Goal: Task Accomplishment & Management: Manage account settings

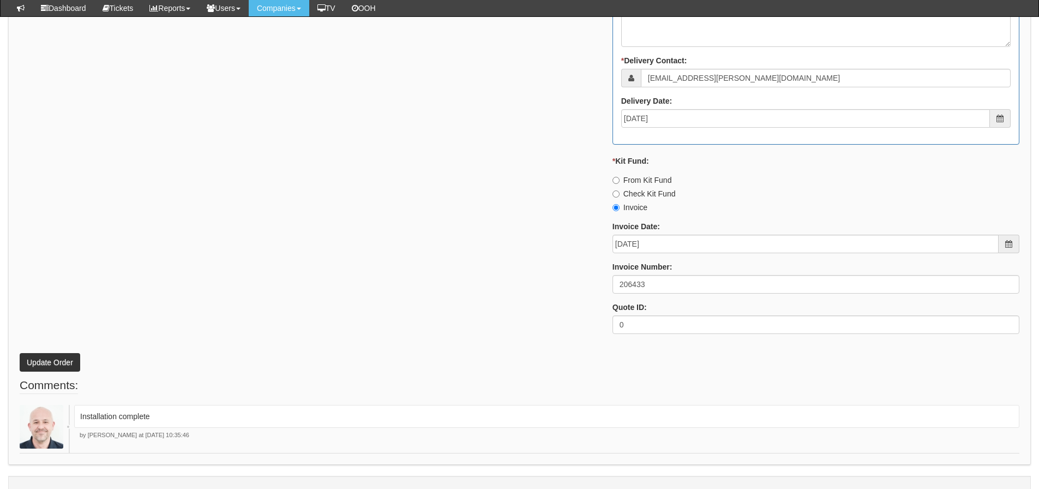
scroll to position [655, 0]
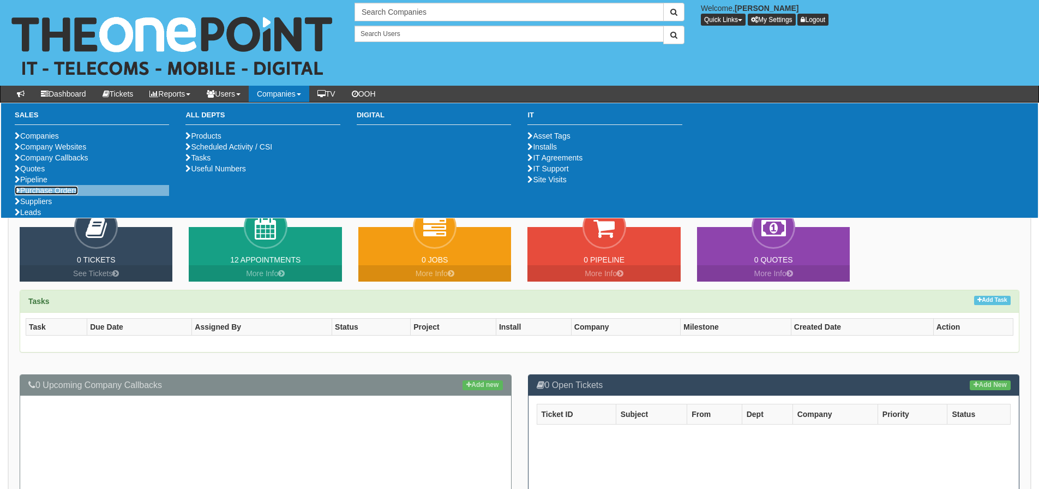
click at [68, 195] on link "Purchase Orders" at bounding box center [46, 190] width 63 height 9
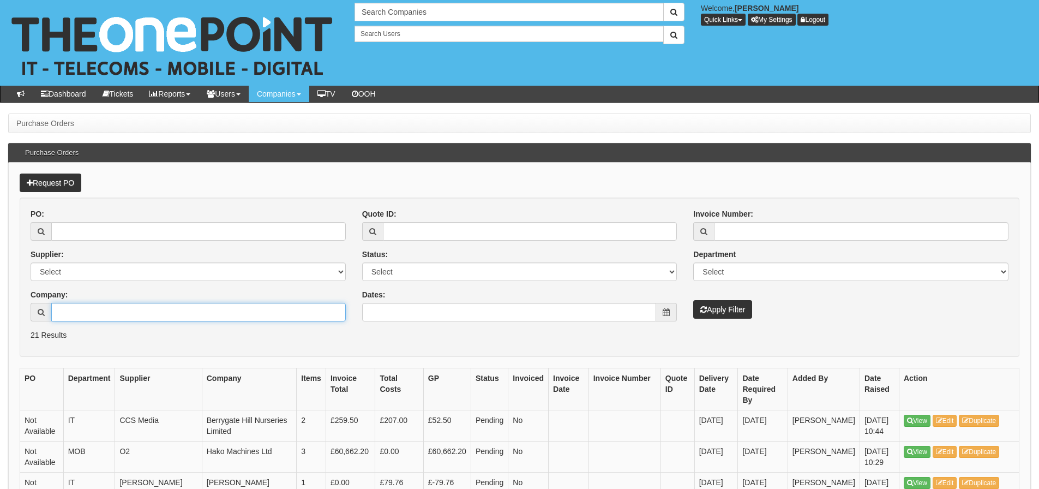
click at [95, 317] on input "Company:" at bounding box center [198, 312] width 295 height 19
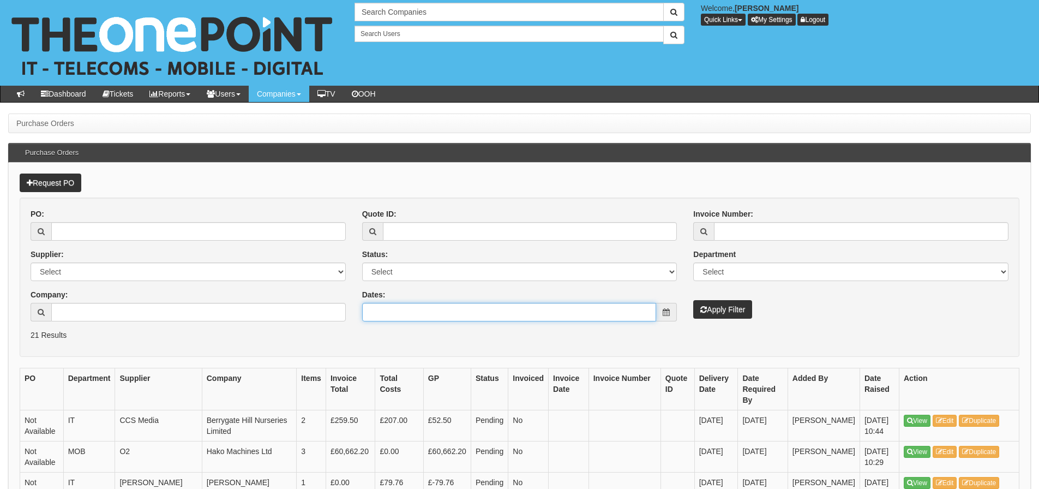
click at [381, 314] on input "Dates:" at bounding box center [509, 312] width 295 height 19
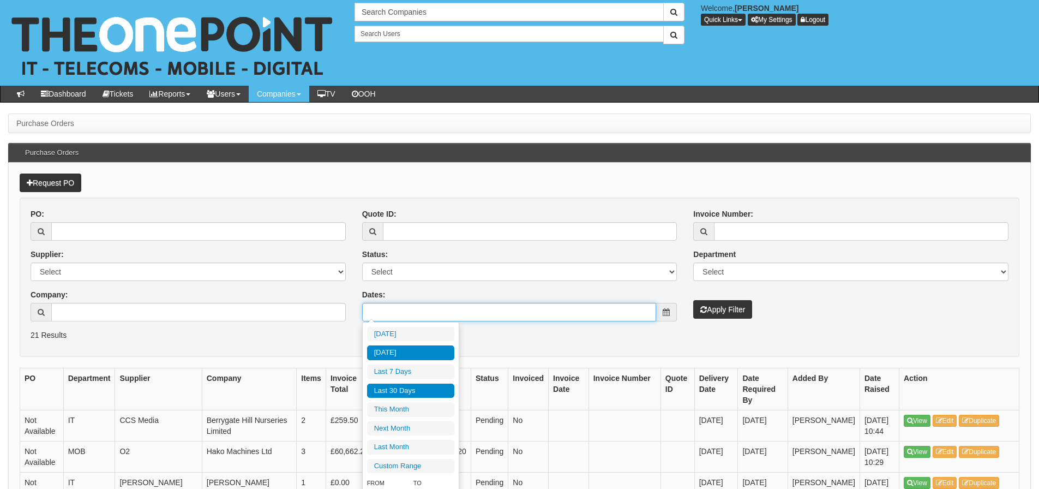
type input "2025-09-23"
type input "2025-08-26"
type input "2025-09-24"
type input "2025-08-26"
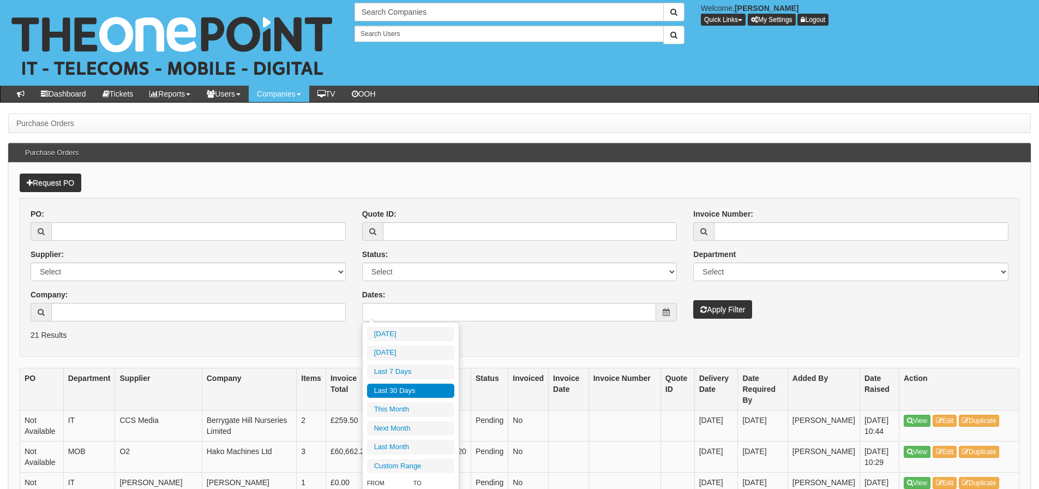
click at [409, 389] on li "Last 30 Days" at bounding box center [410, 391] width 87 height 15
type input "2025-08-26 - 2025-09-24"
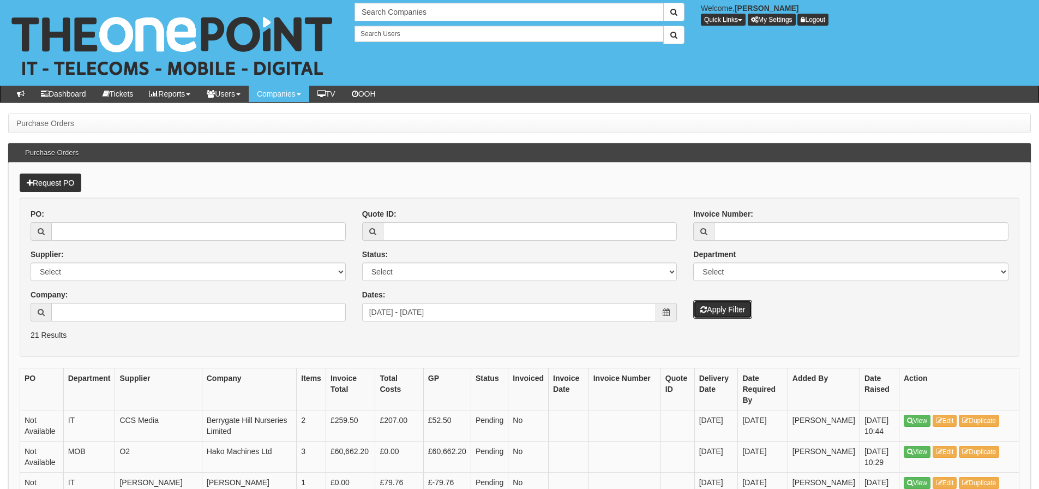
click at [724, 318] on button "Apply Filter" at bounding box center [722, 309] width 59 height 19
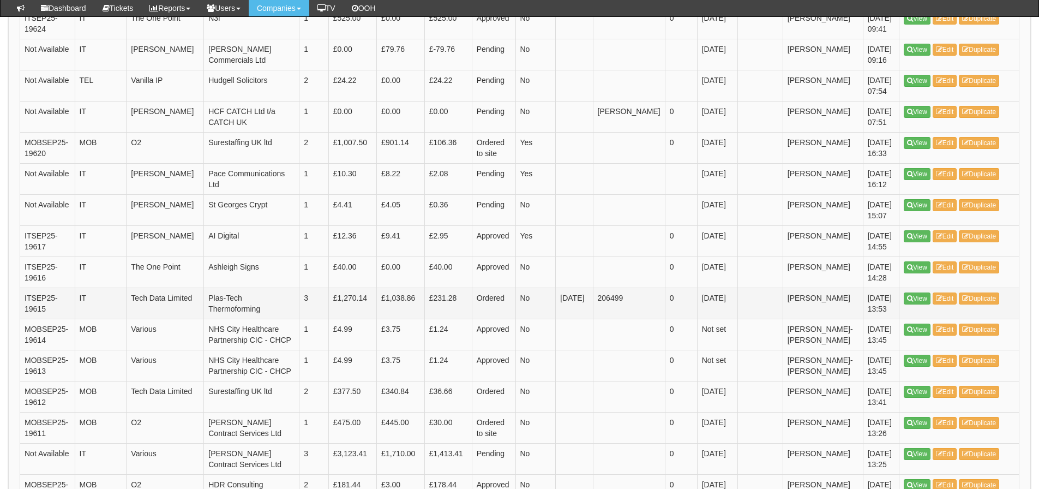
scroll to position [382, 0]
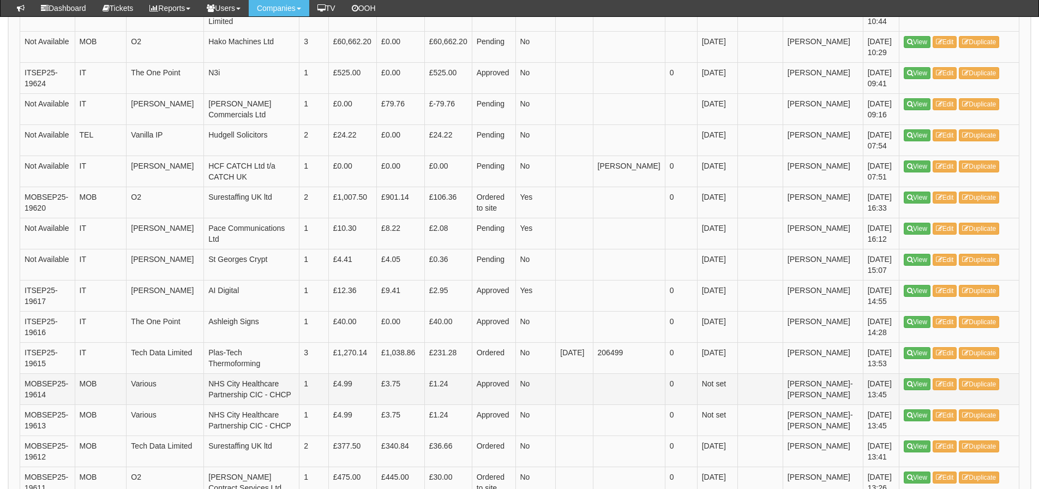
click at [472, 375] on td "£1.24" at bounding box center [447, 388] width 47 height 31
click at [300, 358] on td "Plas-Tech Thermoforming" at bounding box center [251, 357] width 95 height 31
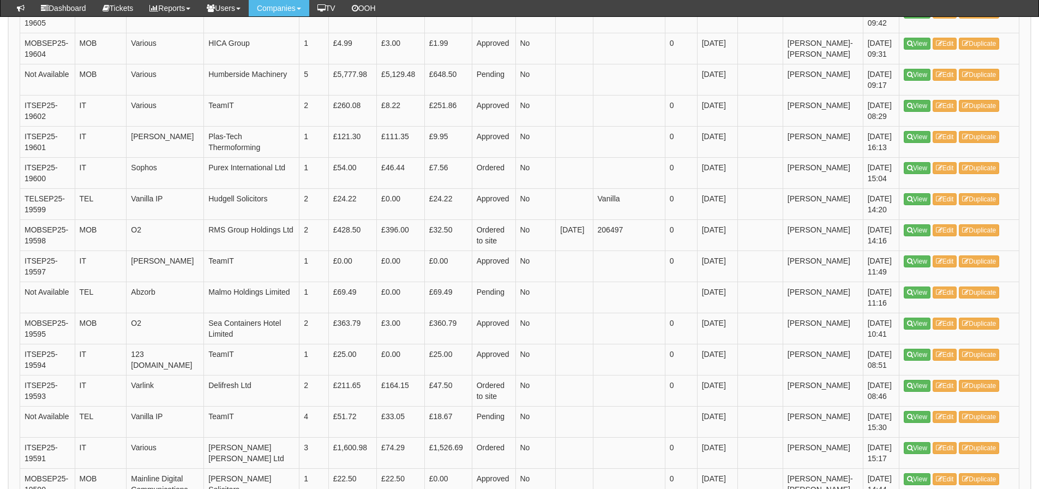
scroll to position [1091, 0]
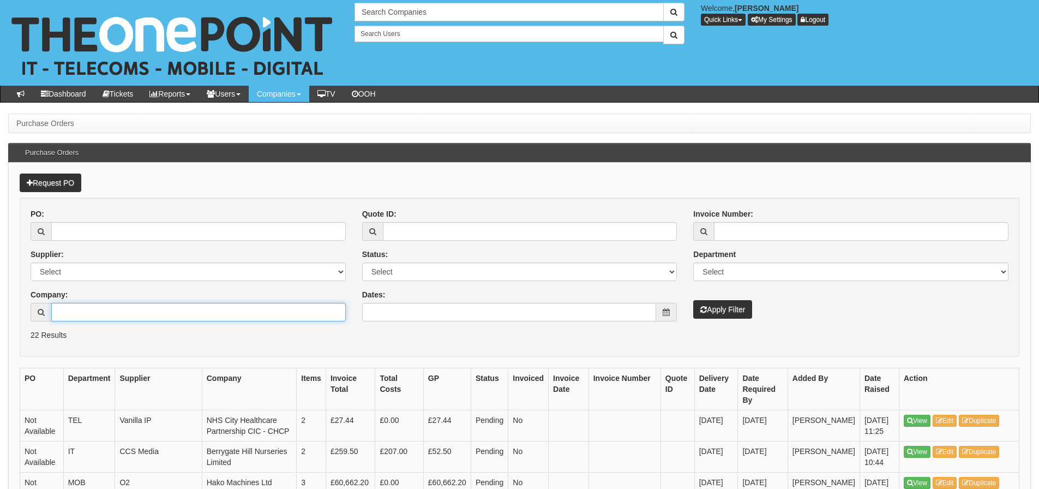
drag, startPoint x: 182, startPoint y: 312, endPoint x: 177, endPoint y: 309, distance: 6.1
click at [181, 312] on input "Company:" at bounding box center [198, 312] width 295 height 19
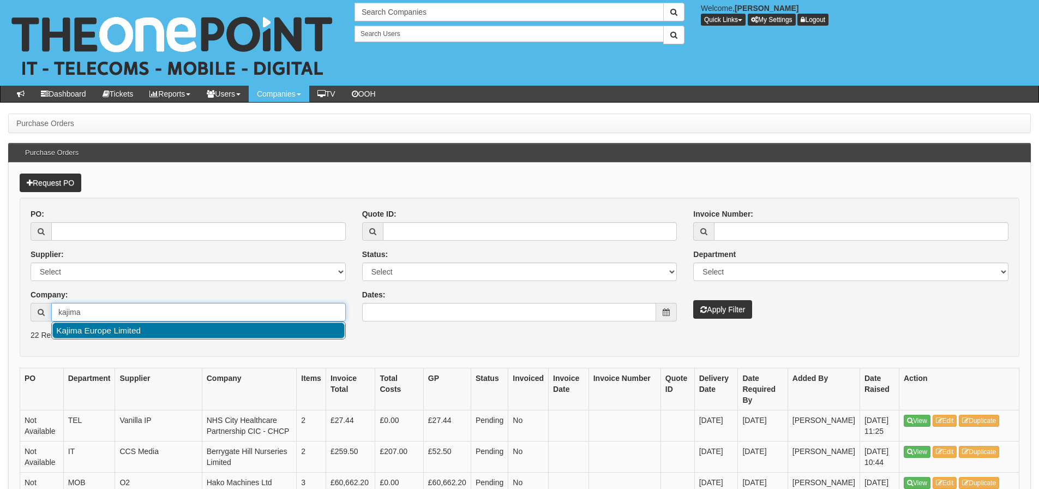
drag, startPoint x: 156, startPoint y: 325, endPoint x: 185, endPoint y: 324, distance: 28.9
click at [156, 325] on link "Kajima Europe Limited" at bounding box center [198, 330] width 292 height 16
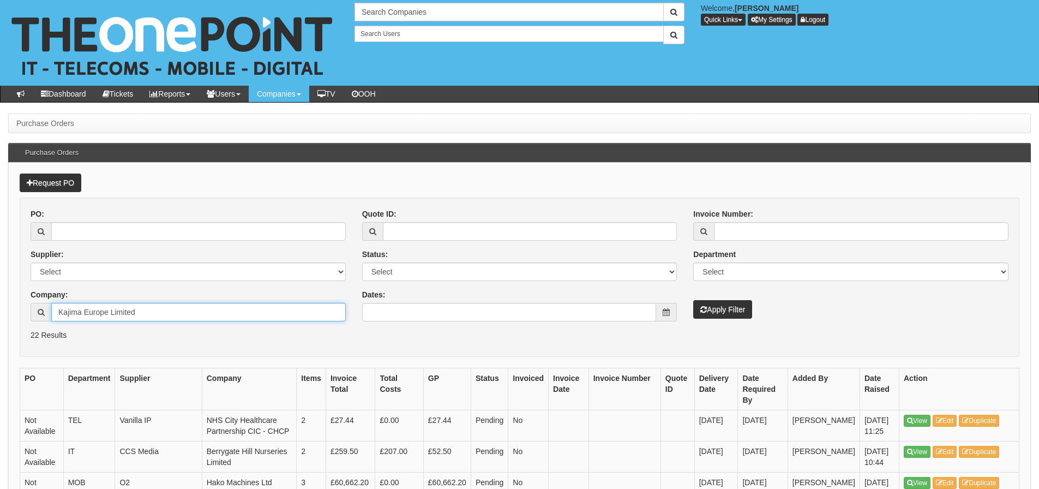
type input "Kajima Europe Limited"
click at [707, 309] on button "Apply Filter" at bounding box center [722, 309] width 59 height 19
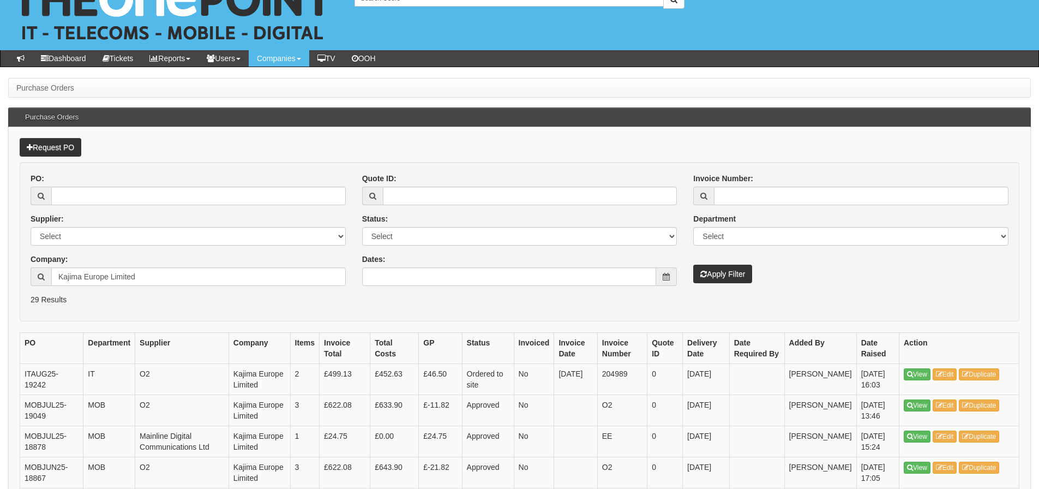
scroll to position [55, 0]
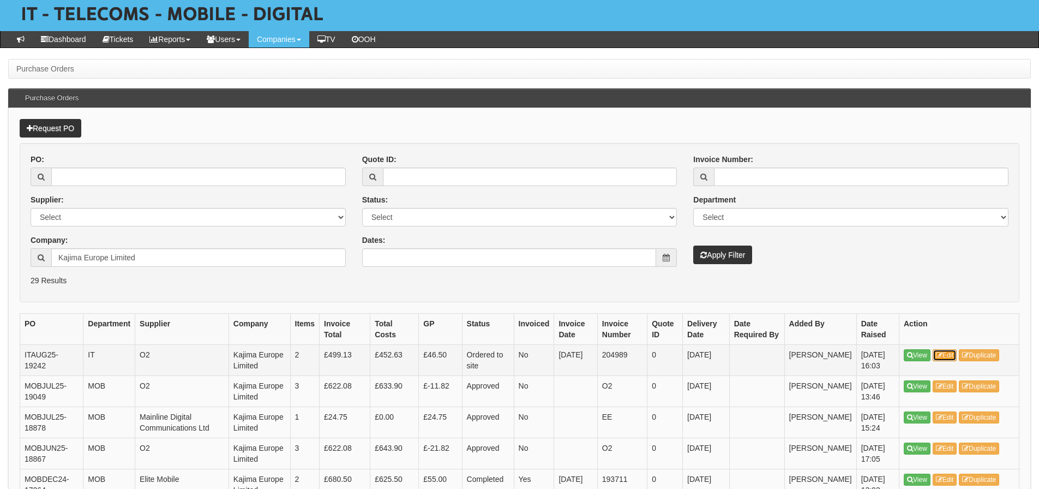
click at [941, 354] on icon at bounding box center [939, 355] width 7 height 7
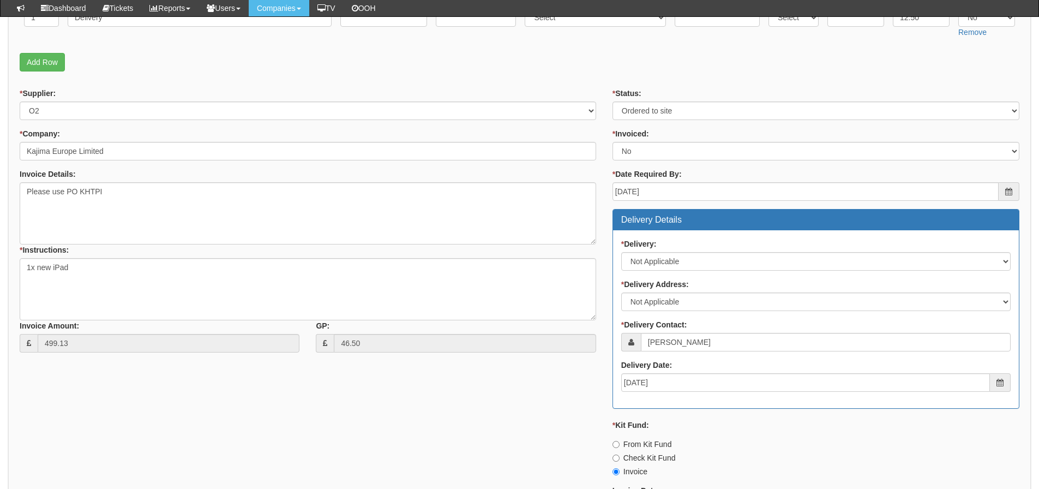
scroll to position [218, 0]
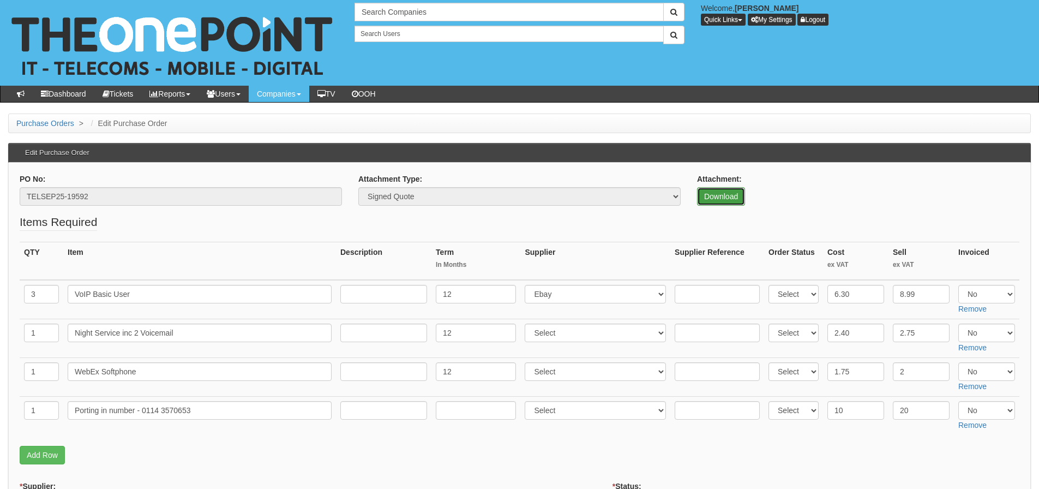
click at [704, 192] on link "Download" at bounding box center [721, 196] width 48 height 19
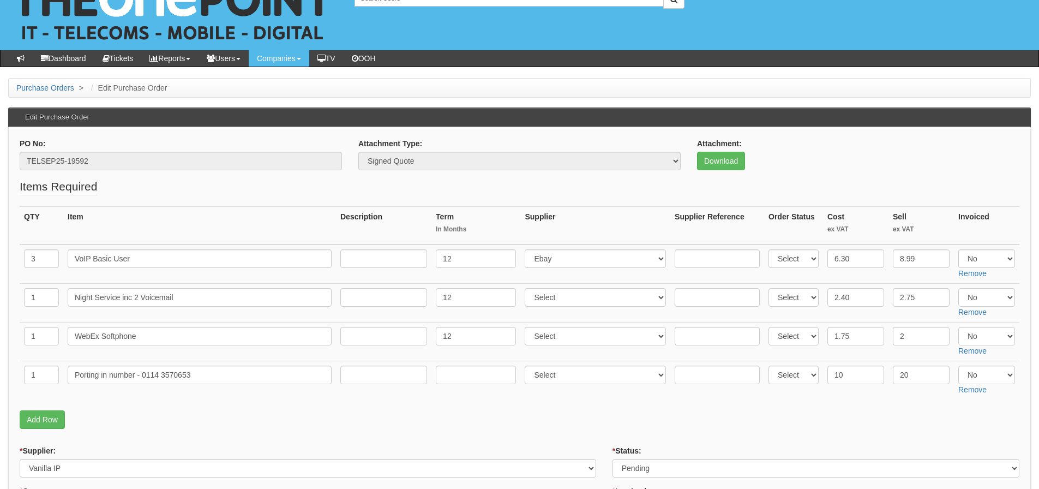
scroll to position [55, 0]
